Goal: Transaction & Acquisition: Book appointment/travel/reservation

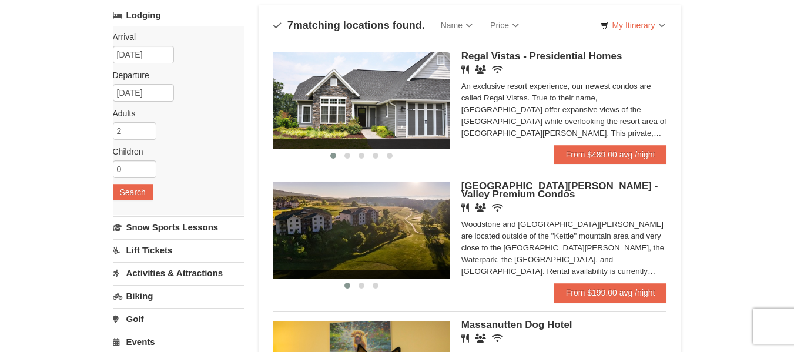
scroll to position [76, 0]
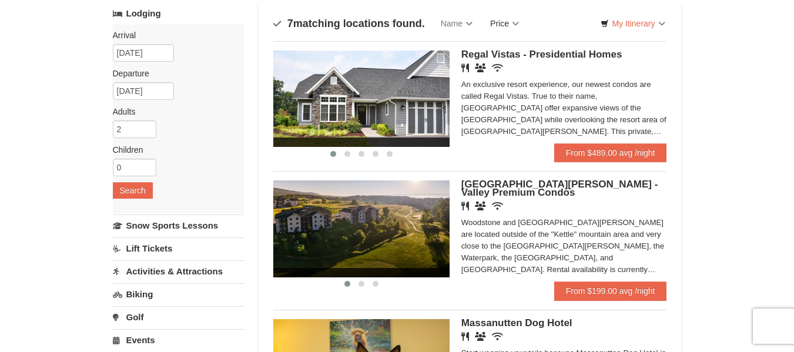
click at [514, 21] on link "Price" at bounding box center [504, 24] width 46 height 24
click at [515, 18] on link "Price" at bounding box center [504, 24] width 46 height 24
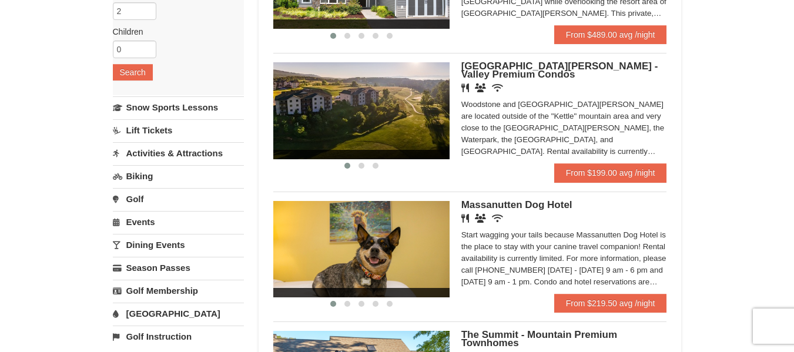
scroll to position [190, 0]
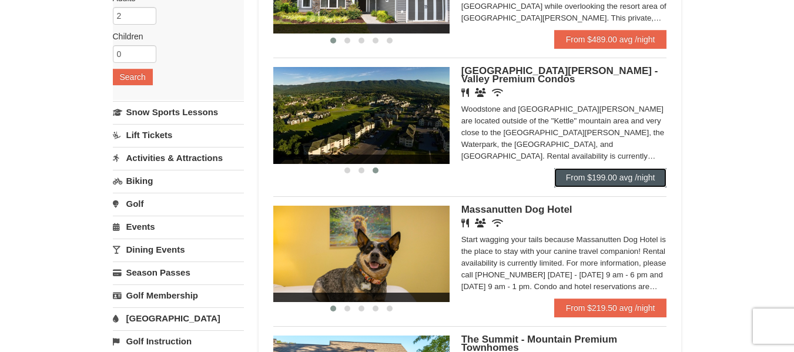
click at [617, 170] on link "From $199.00 avg /night" at bounding box center [610, 177] width 113 height 19
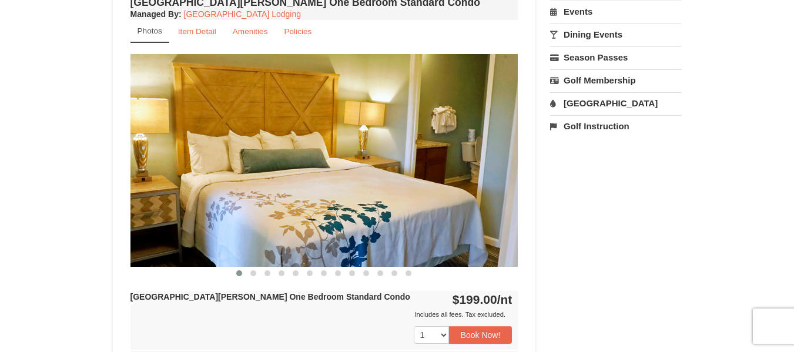
scroll to position [434, 0]
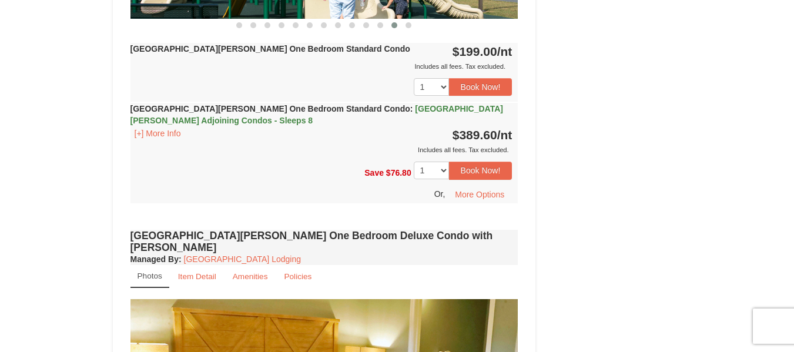
scroll to position [671, 0]
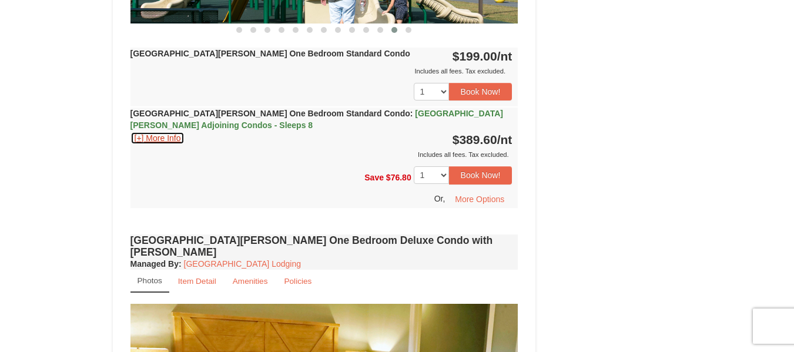
click at [164, 136] on button "[+] More Info" at bounding box center [157, 138] width 55 height 13
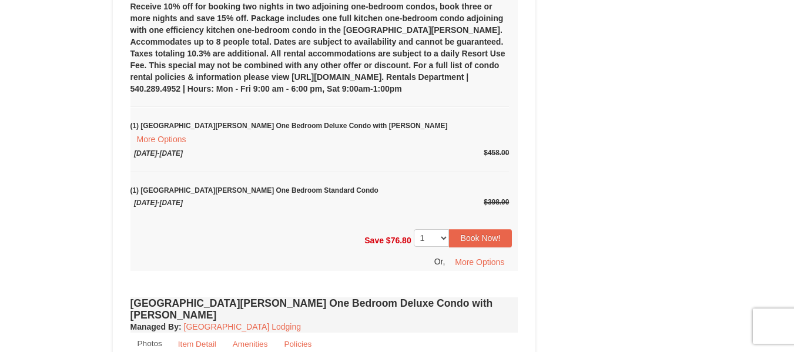
scroll to position [834, 0]
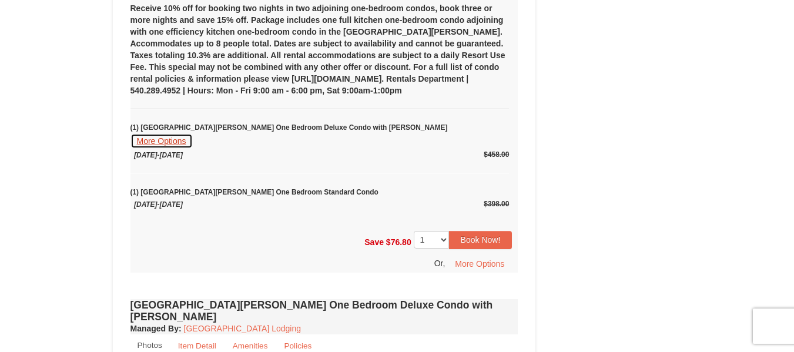
click at [193, 133] on button "More Options" at bounding box center [161, 140] width 62 height 15
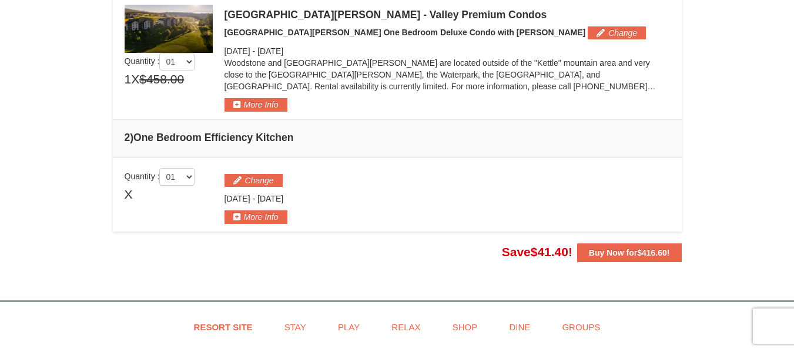
scroll to position [402, 0]
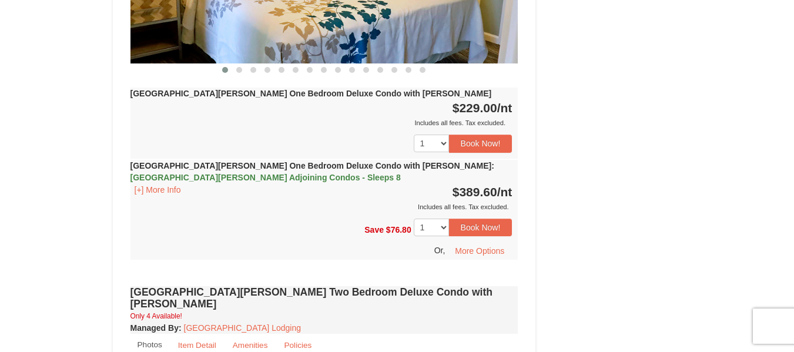
scroll to position [1122, 0]
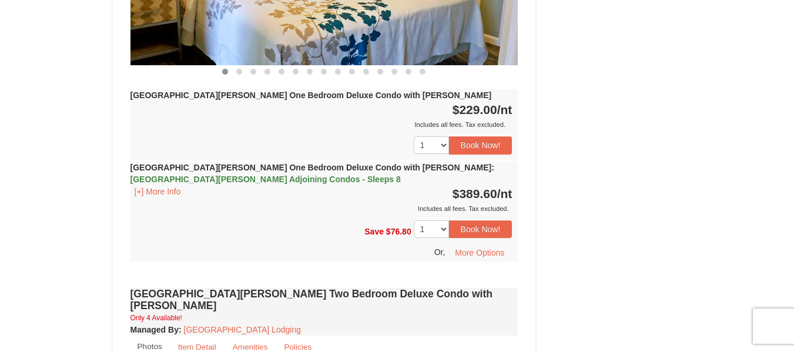
click at [518, 199] on div "Woodstone Meadows One Bedroom Deluxe Condo with Jacuzzi Managed By : Massanutte…" at bounding box center [325, 33] width 394 height 504
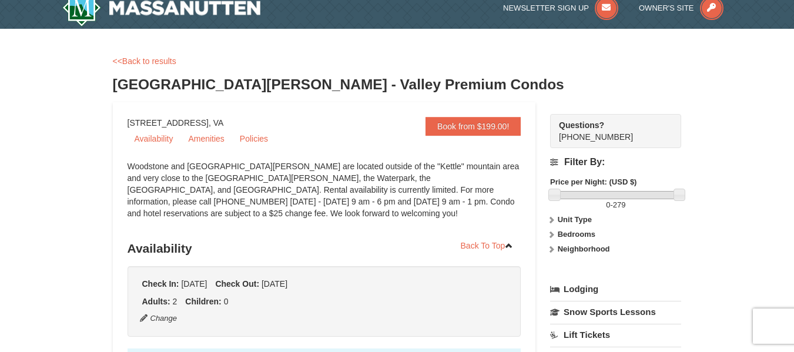
scroll to position [0, 0]
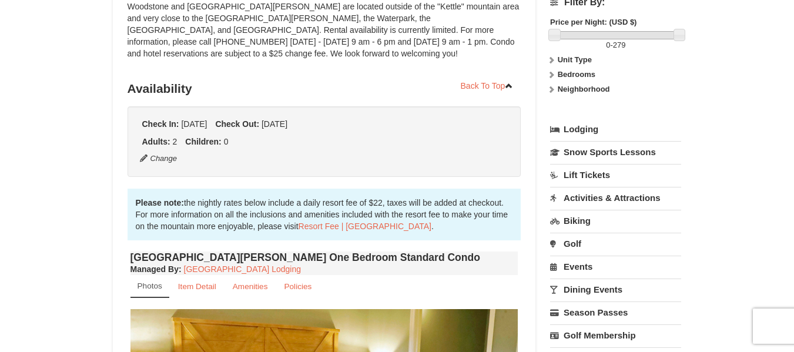
click at [673, 206] on link "Activities & Attractions" at bounding box center [615, 198] width 131 height 22
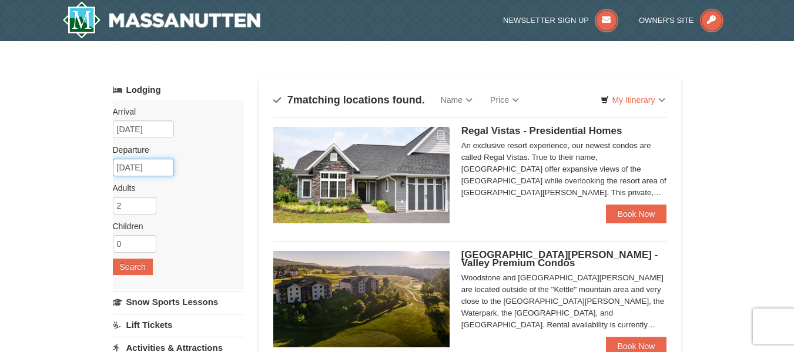
click at [158, 169] on input "[DATE]" at bounding box center [143, 168] width 61 height 18
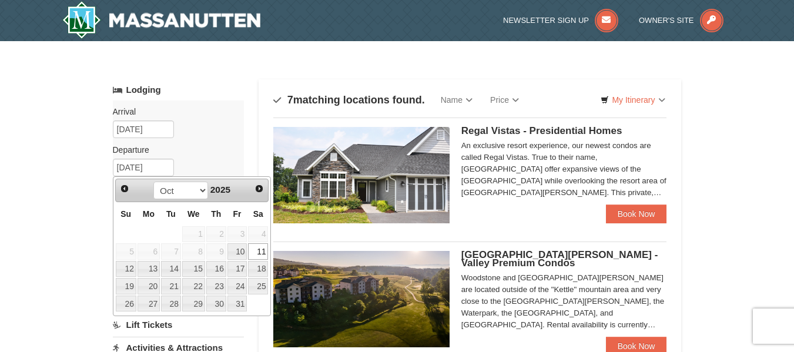
click at [127, 269] on link "12" at bounding box center [126, 269] width 21 height 16
type input "[DATE]"
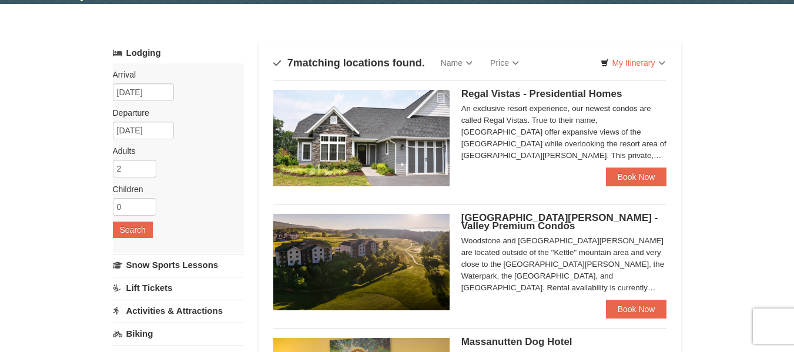
scroll to position [38, 0]
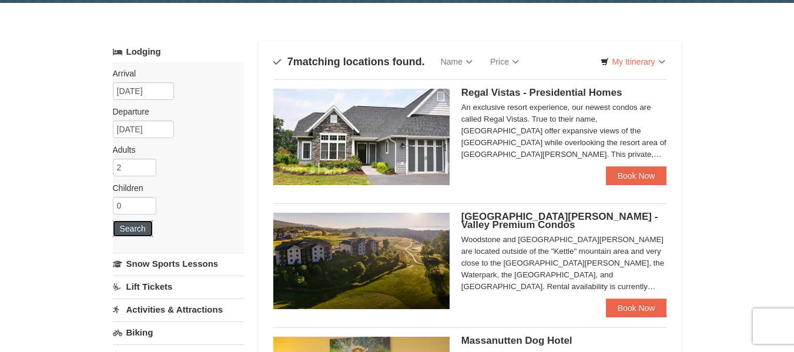
click at [130, 234] on button "Search" at bounding box center [133, 228] width 40 height 16
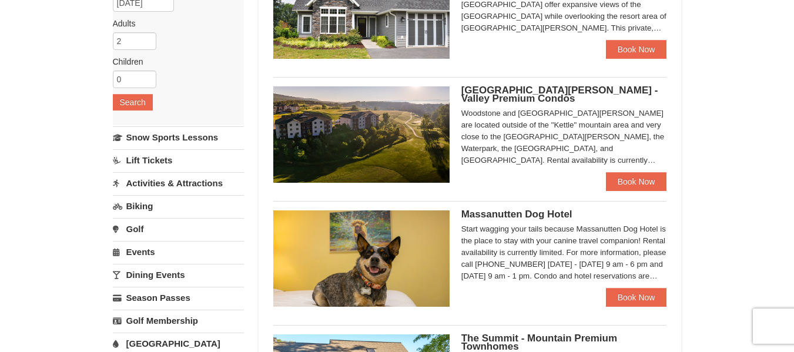
scroll to position [165, 0]
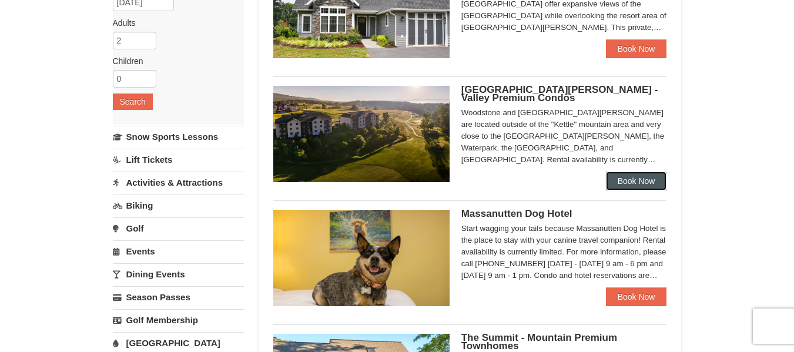
click at [644, 186] on link "Book Now" at bounding box center [636, 181] width 61 height 19
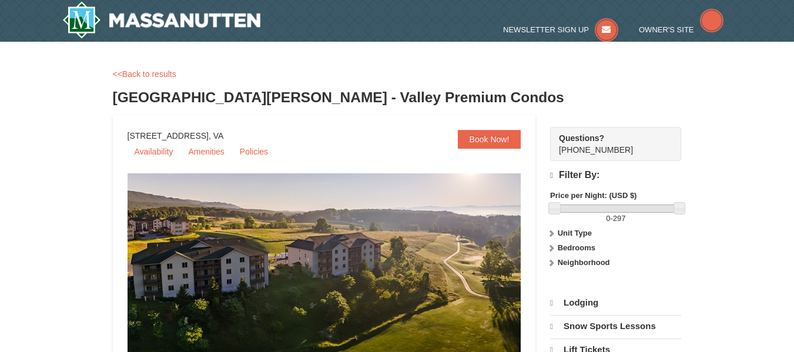
select select "9"
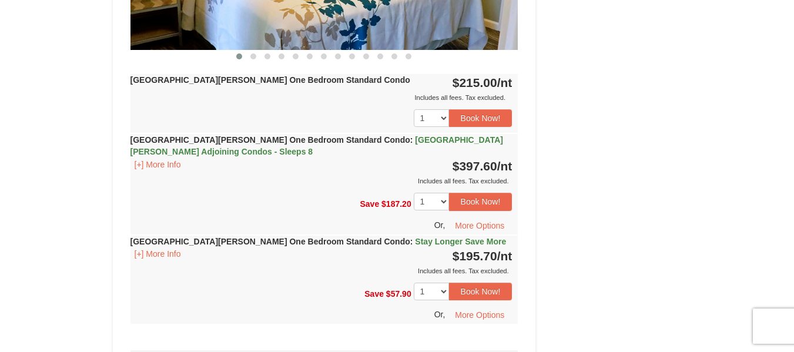
scroll to position [645, 0]
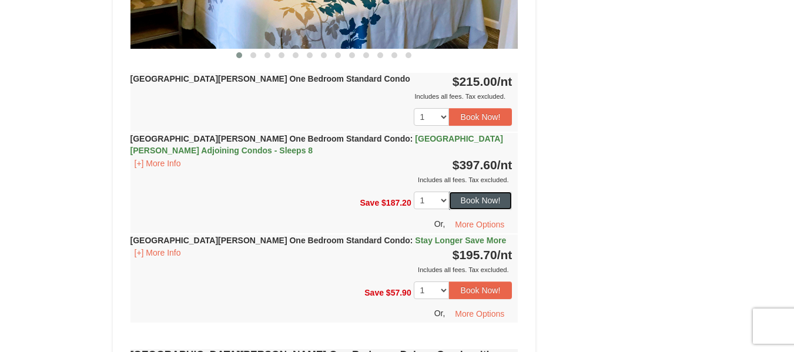
click at [481, 199] on button "Book Now!" at bounding box center [480, 201] width 63 height 18
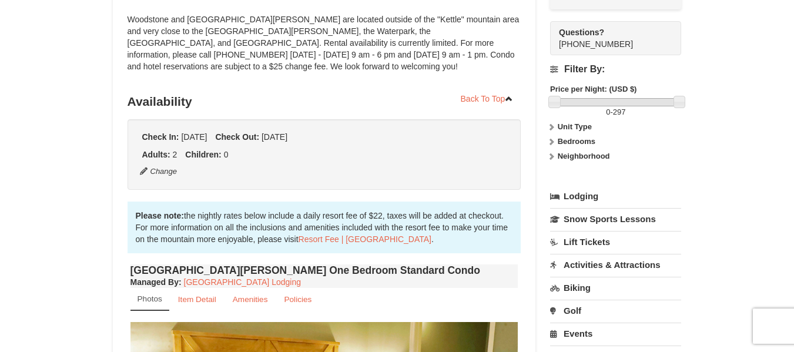
scroll to position [115, 0]
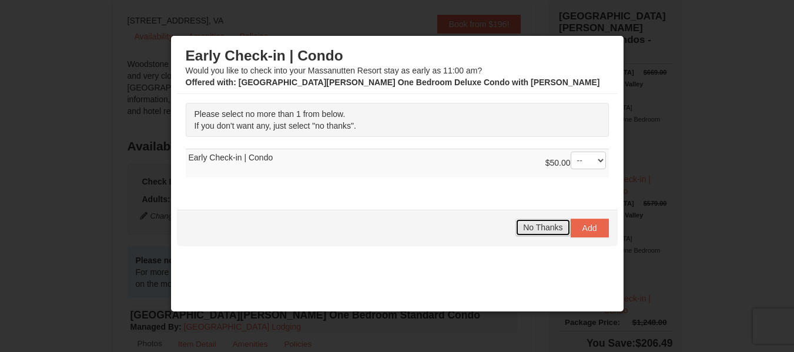
click at [523, 229] on span "No Thanks" at bounding box center [542, 227] width 39 height 9
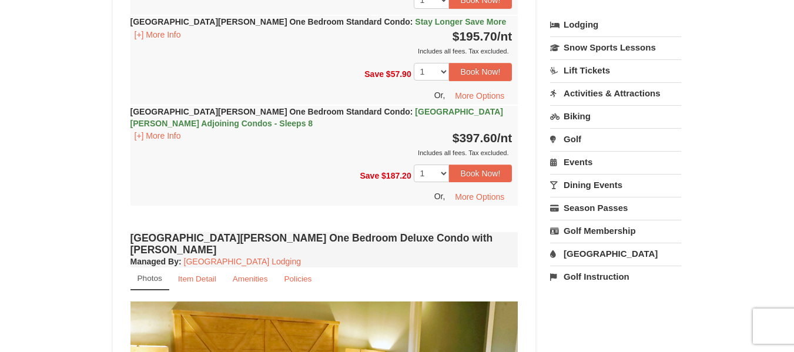
scroll to position [763, 0]
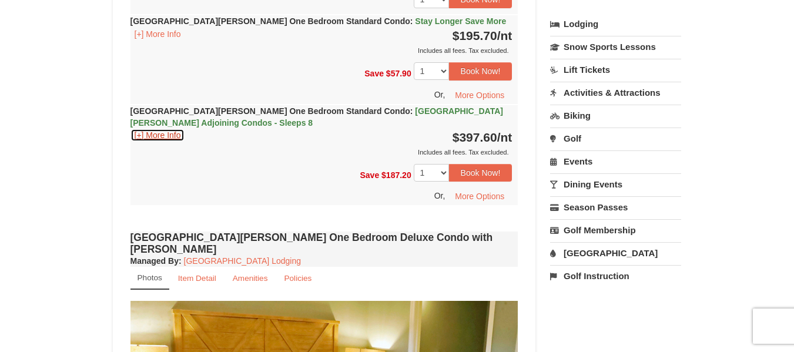
click at [163, 139] on button "[+] More Info" at bounding box center [157, 135] width 55 height 13
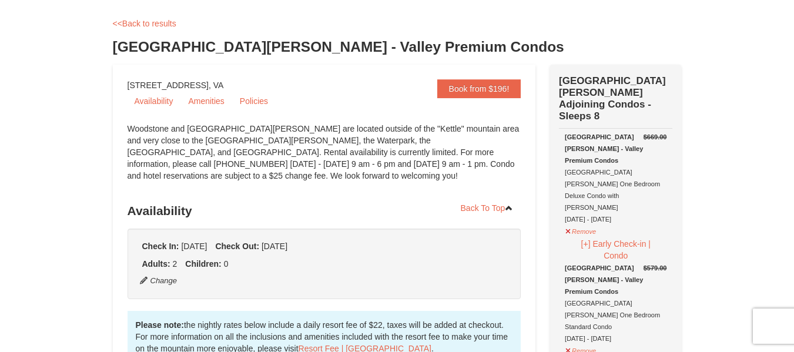
scroll to position [0, 0]
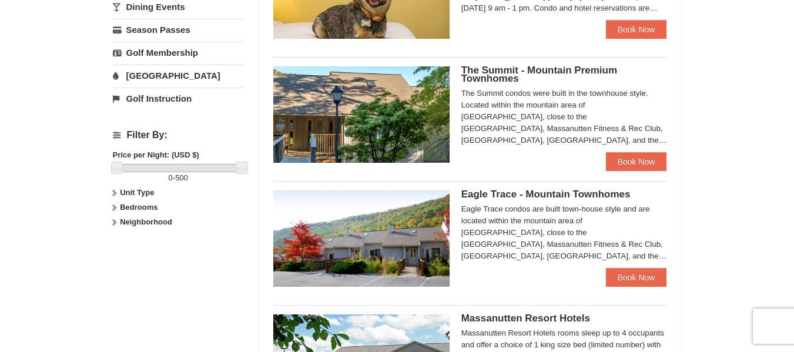
scroll to position [436, 0]
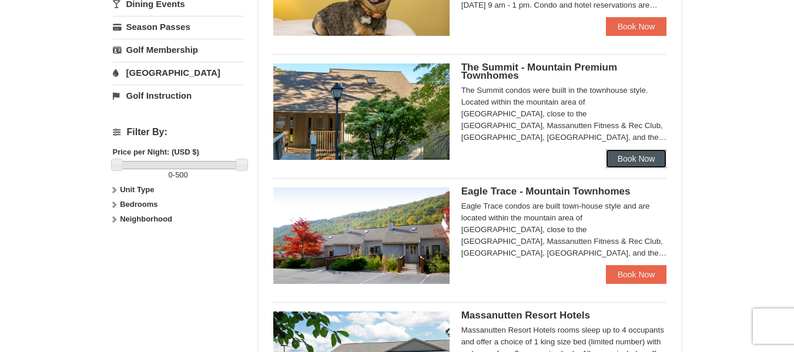
click at [638, 160] on link "Book Now" at bounding box center [636, 158] width 61 height 19
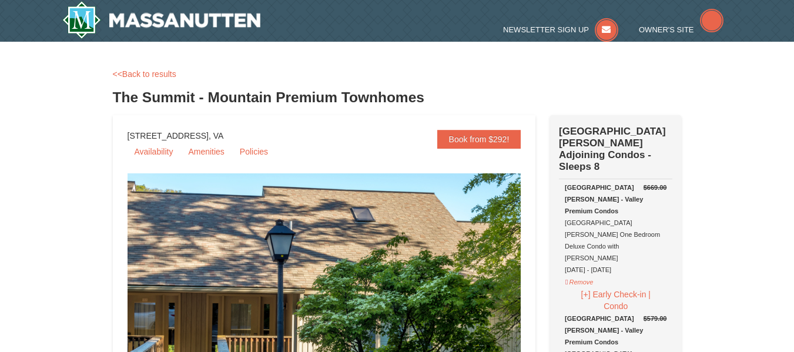
select select "9"
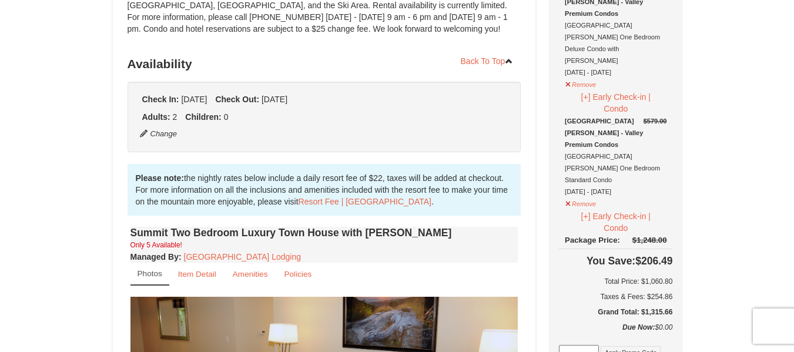
scroll to position [195, 0]
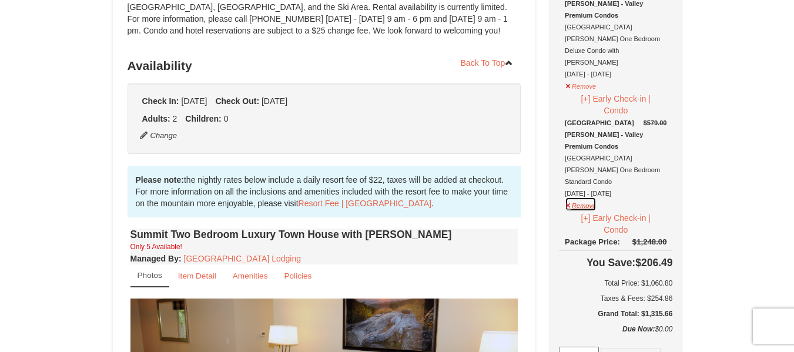
click at [580, 197] on button "Remove" at bounding box center [581, 204] width 32 height 15
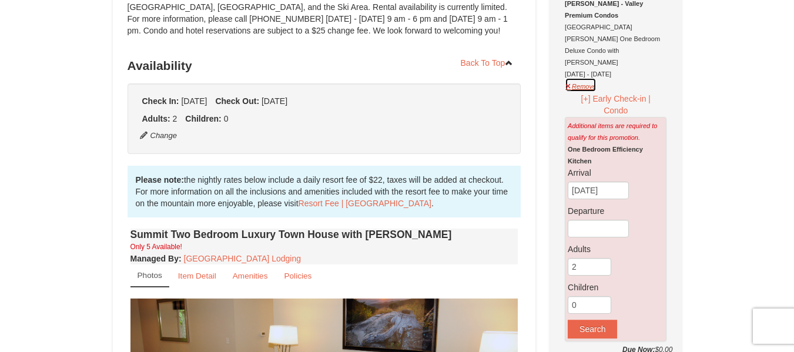
click at [575, 78] on button "Remove" at bounding box center [581, 85] width 32 height 15
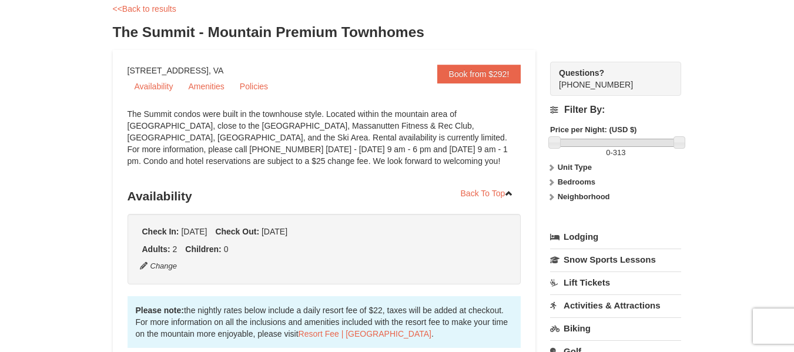
scroll to position [0, 0]
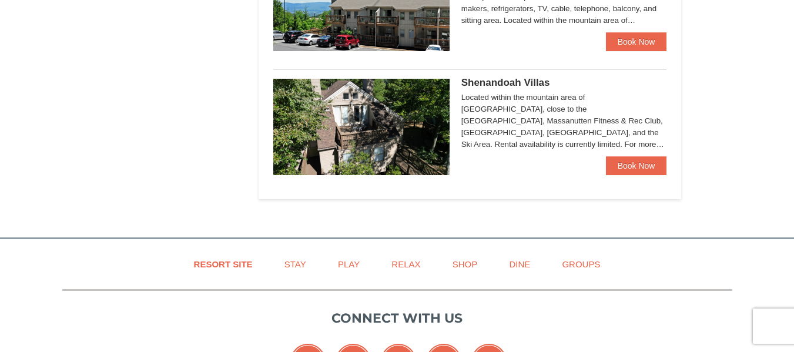
scroll to position [796, 0]
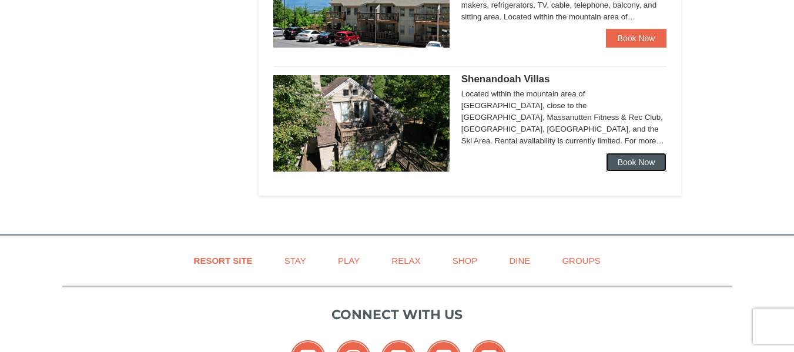
click at [640, 161] on link "Book Now" at bounding box center [636, 162] width 61 height 19
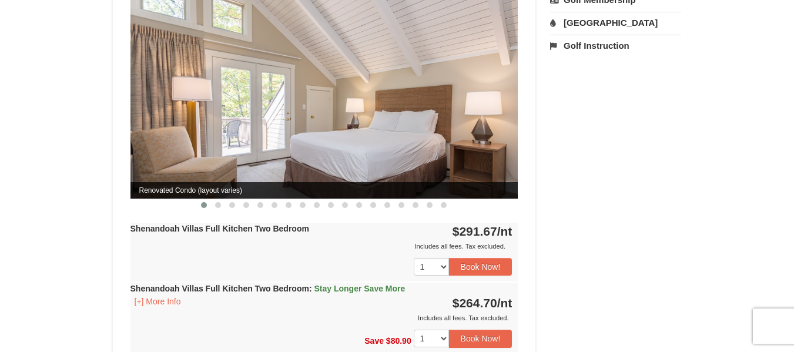
scroll to position [509, 0]
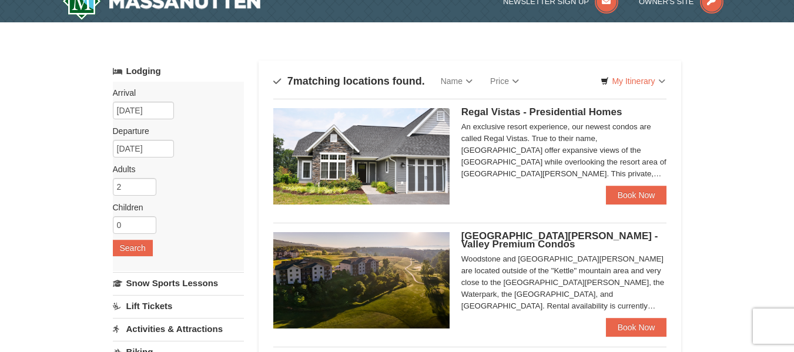
scroll to position [23, 0]
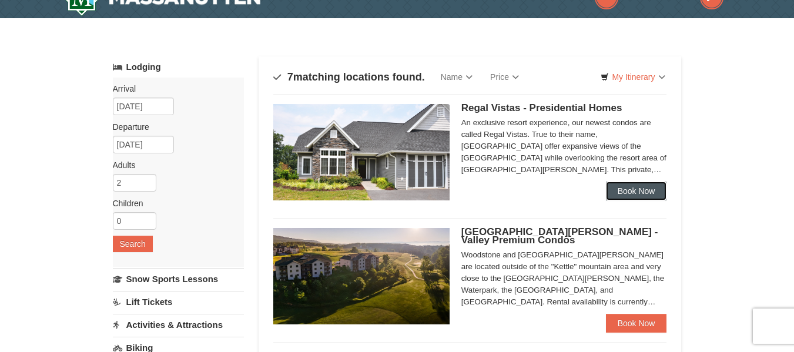
click at [635, 194] on link "Book Now" at bounding box center [636, 191] width 61 height 19
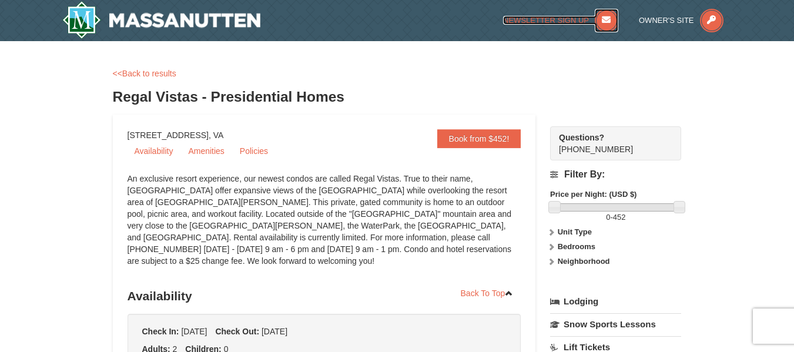
click at [558, 23] on span "Newsletter Sign Up" at bounding box center [546, 20] width 86 height 9
